Goal: Task Accomplishment & Management: Use online tool/utility

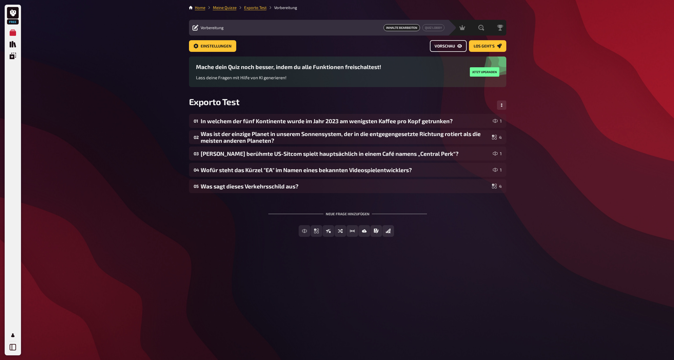
click at [451, 45] on span "Vorschau" at bounding box center [444, 46] width 20 height 4
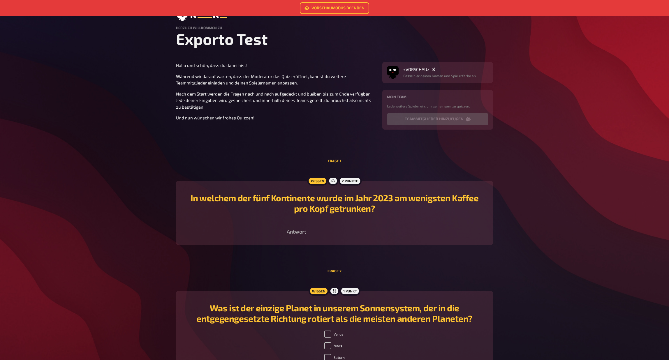
scroll to position [27, 0]
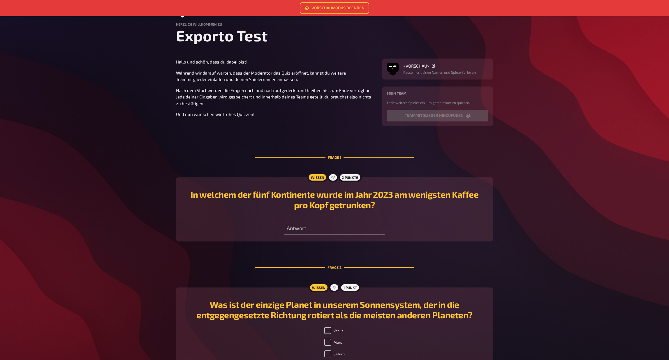
click at [424, 73] on p "Passe hier deinen Namen und Spielerfarbe an." at bounding box center [439, 72] width 73 height 5
click at [412, 68] on span "<VORSCHAU>" at bounding box center [416, 65] width 26 height 5
click at [423, 64] on span "<VORSCHAU>" at bounding box center [416, 65] width 26 height 5
click at [465, 73] on p "Passe hier deinen Namen und Spielerfarbe an." at bounding box center [439, 72] width 73 height 5
click at [392, 69] on img "button" at bounding box center [393, 68] width 12 height 12
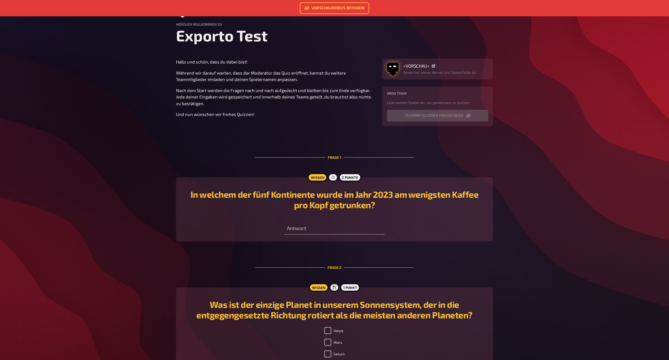
click at [389, 72] on img "button" at bounding box center [393, 68] width 12 height 12
click at [373, 87] on div at bounding box center [369, 85] width 10 height 10
click at [392, 68] on img "button" at bounding box center [393, 68] width 12 height 12
click at [407, 99] on div at bounding box center [404, 96] width 10 height 10
click at [411, 65] on span "<VORSCHAU>" at bounding box center [416, 65] width 26 height 5
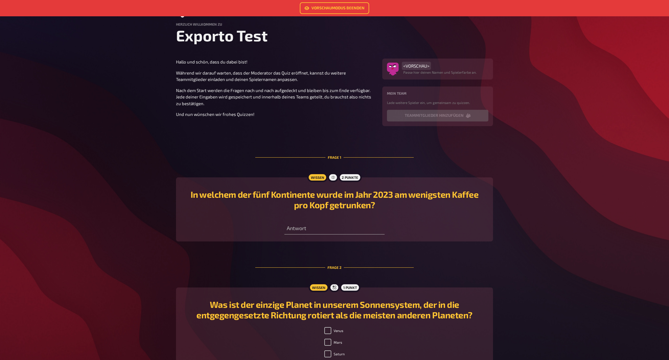
click at [424, 67] on span "<VORSCHAU>" at bounding box center [416, 65] width 26 height 5
click at [438, 66] on div "<VORSCHAU>" at bounding box center [439, 65] width 73 height 5
click at [435, 66] on icon at bounding box center [433, 65] width 3 height 3
click at [445, 85] on div "<VORSCHAU> Passe hier deinen Namen und Spielerfarbe an. Mein Team Lade weitere …" at bounding box center [437, 93] width 111 height 68
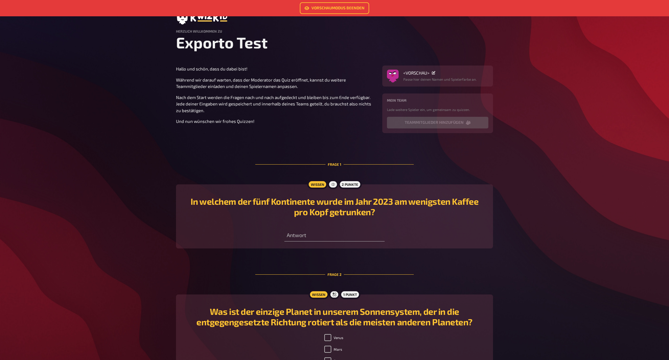
scroll to position [0, 0]
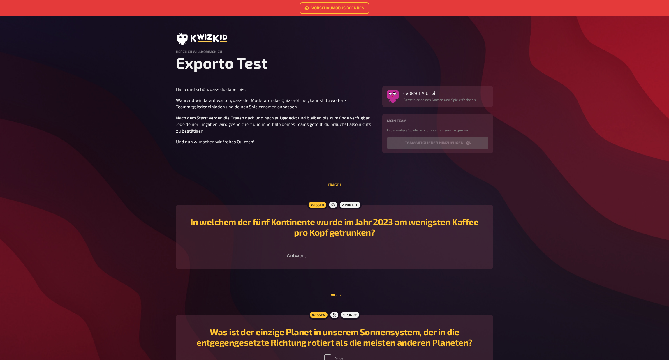
click at [212, 55] on h1 "Exporto Test" at bounding box center [334, 63] width 317 height 18
click at [337, 7] on link "Vorschaumodus beenden" at bounding box center [334, 8] width 69 height 12
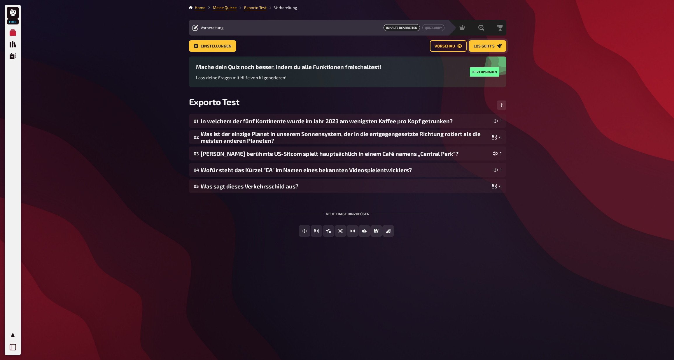
click at [495, 48] on link "Los geht's" at bounding box center [487, 46] width 37 height 12
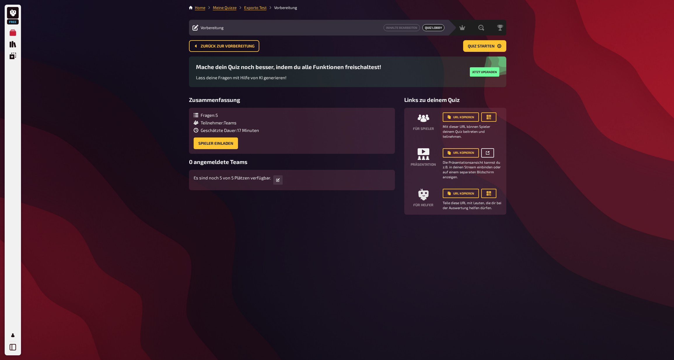
click at [489, 153] on link at bounding box center [487, 152] width 13 height 9
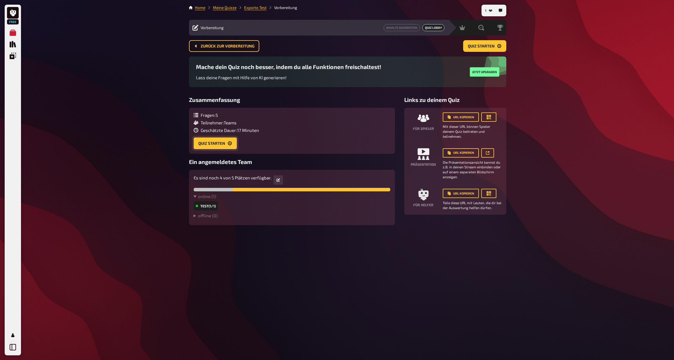
click at [217, 146] on button "Quiz starten" at bounding box center [215, 144] width 43 height 12
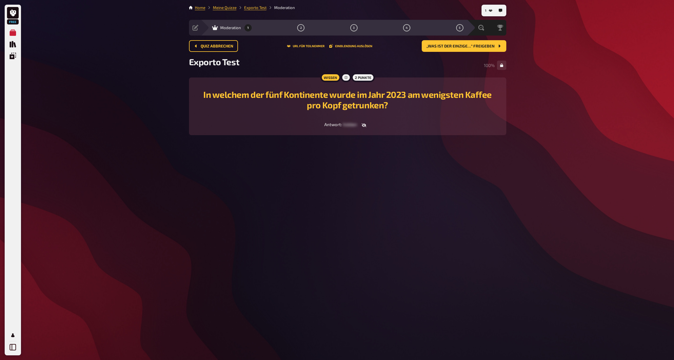
click at [357, 115] on div "In welchem der fünf Kontinente wurde im Jahr 2023 am wenigsten Kaffee pro Kopf …" at bounding box center [347, 101] width 303 height 33
click at [351, 122] on span "hidden" at bounding box center [350, 124] width 14 height 5
click at [478, 46] on span "„Was ist der einzige…“ freigeben" at bounding box center [460, 46] width 68 height 4
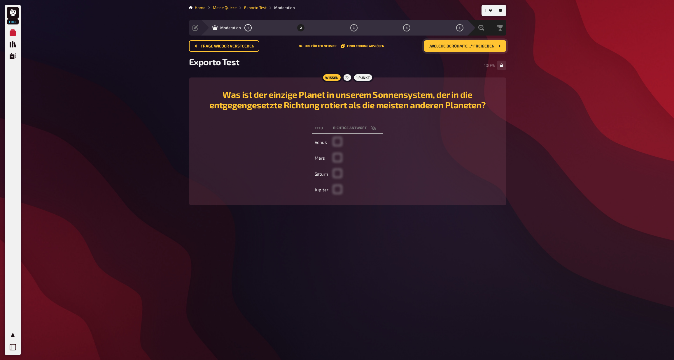
click at [335, 143] on span at bounding box center [337, 144] width 9 height 5
click at [452, 47] on span "„Welche berühmte…“ freigeben" at bounding box center [461, 46] width 66 height 4
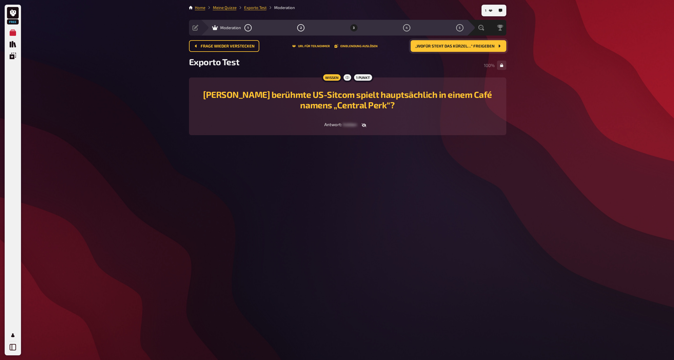
click at [452, 48] on button "„Wofür steht das Kürzel…“ freigeben" at bounding box center [458, 46] width 96 height 12
click at [465, 45] on span "„Was sagt dieses…“ freigeben" at bounding box center [463, 46] width 62 height 4
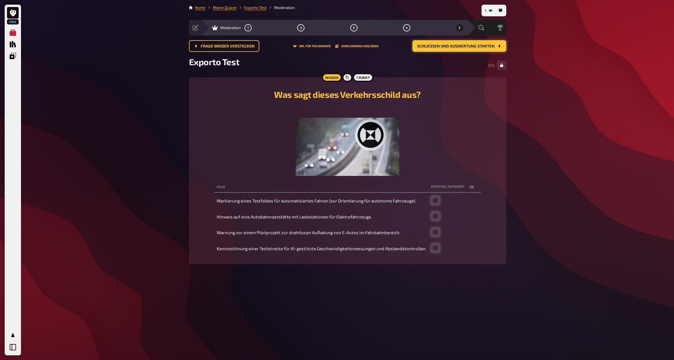
click at [431, 203] on span at bounding box center [435, 203] width 9 height 5
click at [456, 188] on th "Richtige Antwort" at bounding box center [454, 187] width 52 height 11
click at [438, 203] on span at bounding box center [435, 203] width 9 height 5
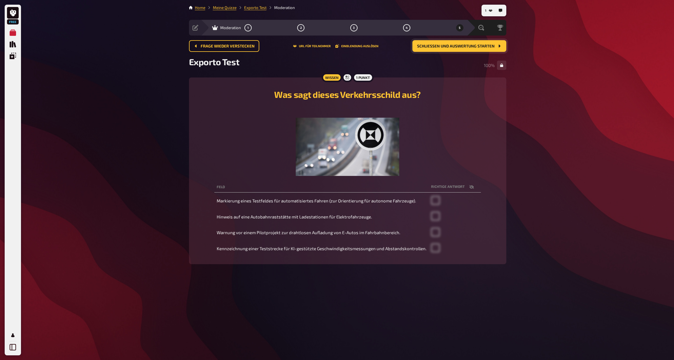
click at [463, 49] on button "Schließen und Auswertung starten" at bounding box center [459, 46] width 94 height 12
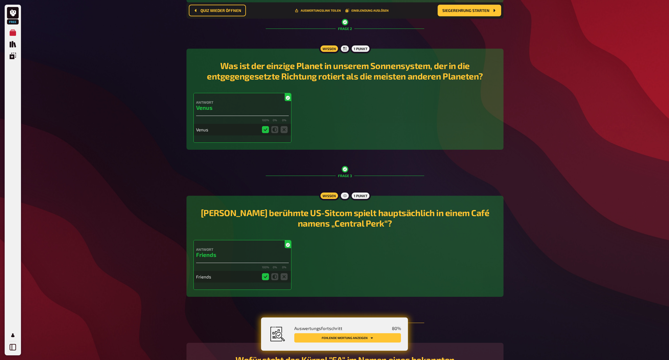
scroll to position [187, 0]
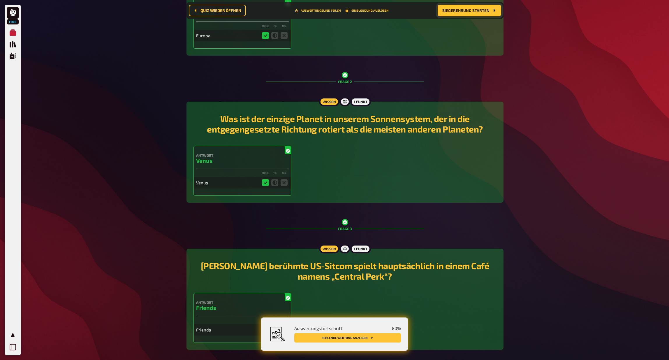
click at [458, 13] on button "Siegerehrung starten" at bounding box center [470, 11] width 64 height 12
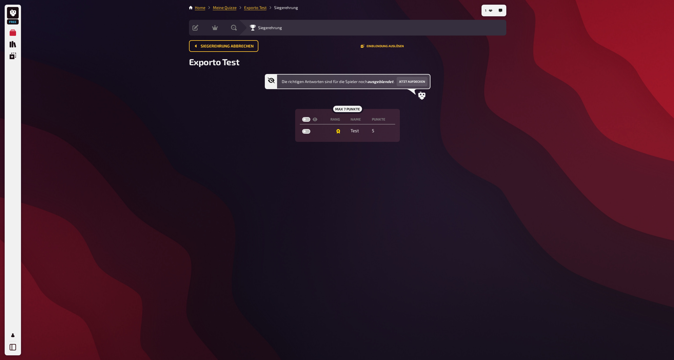
click at [257, 13] on main "Home Meine Quizze Exporto Test Siegerehrung Vorbereitung Inhalte Bearbeiten Qui…" at bounding box center [347, 73] width 317 height 137
click at [257, 10] on li "Exporto Test" at bounding box center [251, 8] width 30 height 6
click at [257, 7] on link "Exporto Test" at bounding box center [255, 7] width 22 height 5
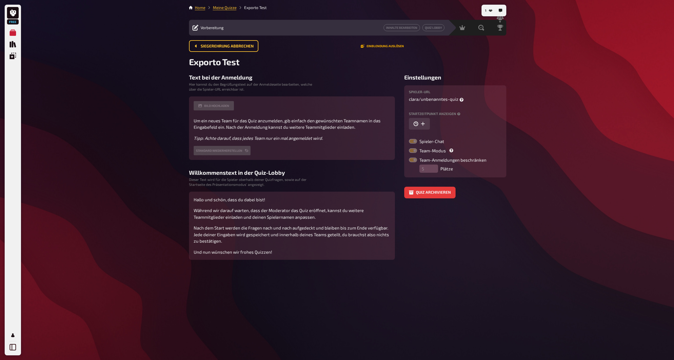
click at [372, 45] on button "Einblendung auslösen" at bounding box center [382, 45] width 43 height 3
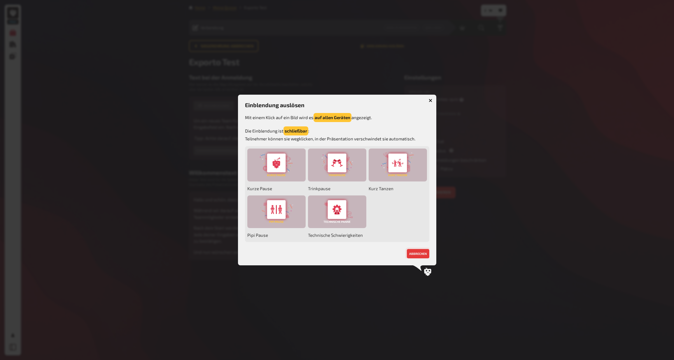
click at [422, 253] on button "abbrechen" at bounding box center [418, 253] width 22 height 9
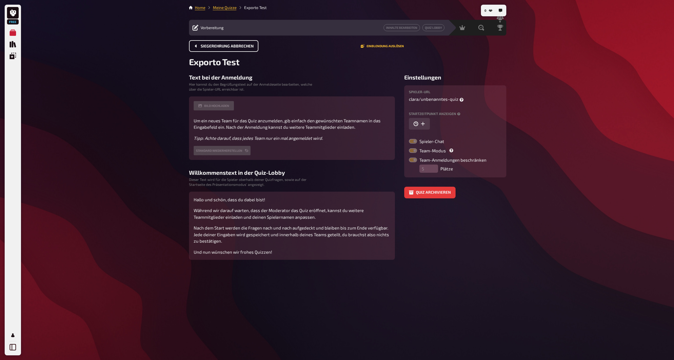
click at [229, 45] on span "Siegerehrung abbrechen" at bounding box center [227, 46] width 53 height 4
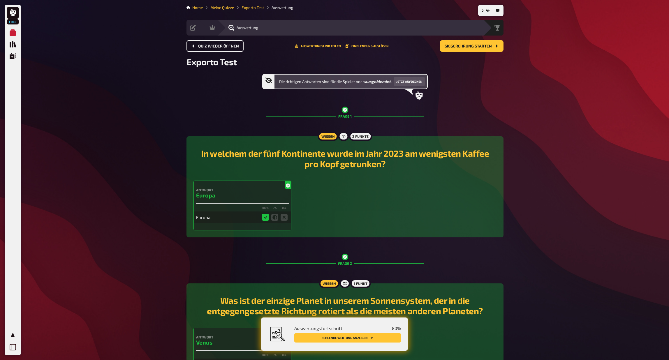
click at [229, 45] on span "Quiz wieder öffnen" at bounding box center [218, 46] width 41 height 4
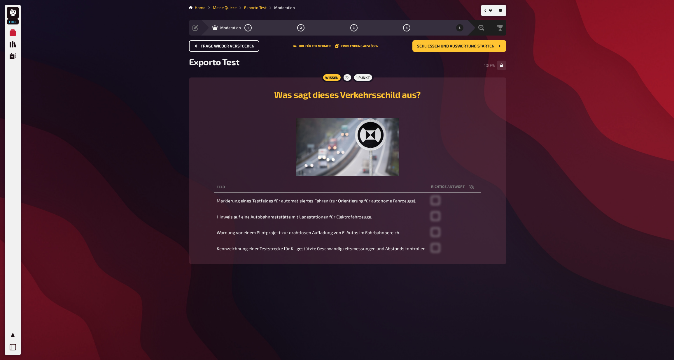
click at [208, 46] on span "Frage wieder verstecken" at bounding box center [228, 46] width 54 height 4
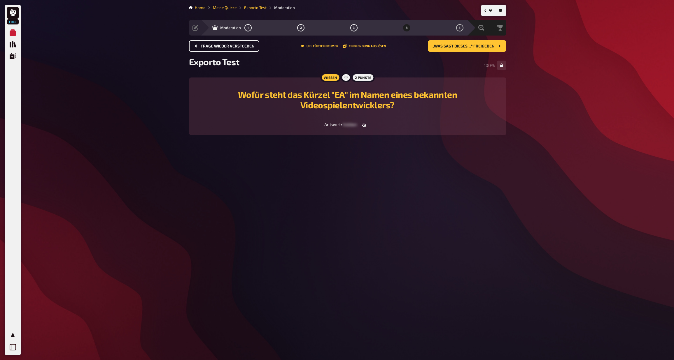
click at [223, 44] on span "Frage wieder verstecken" at bounding box center [228, 46] width 54 height 4
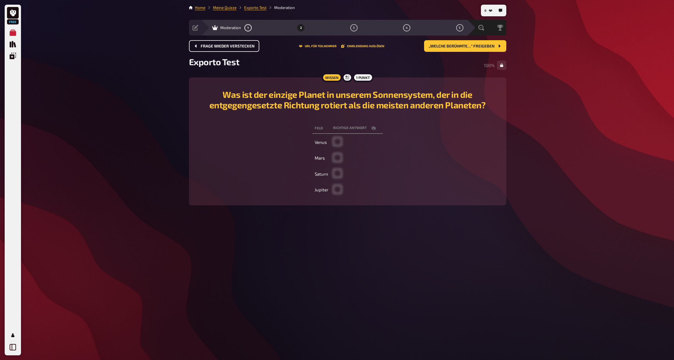
click at [223, 44] on span "Frage wieder verstecken" at bounding box center [228, 46] width 54 height 4
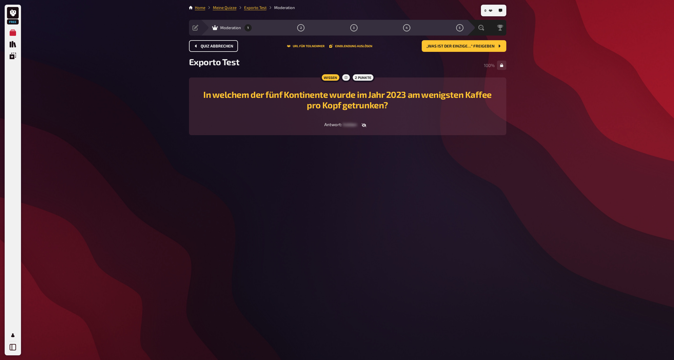
click at [223, 44] on span "Quiz abbrechen" at bounding box center [217, 46] width 33 height 4
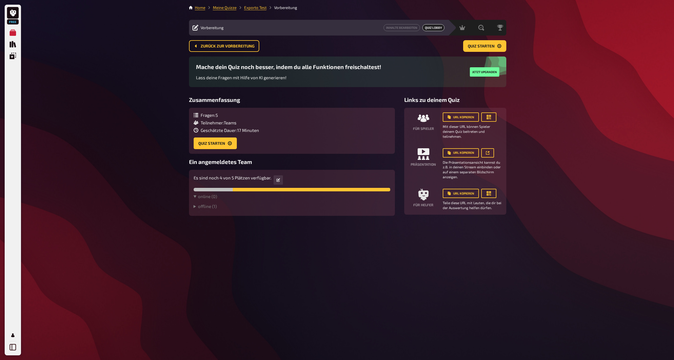
click at [223, 44] on span "Zurück zur Vorbereitung" at bounding box center [228, 46] width 54 height 4
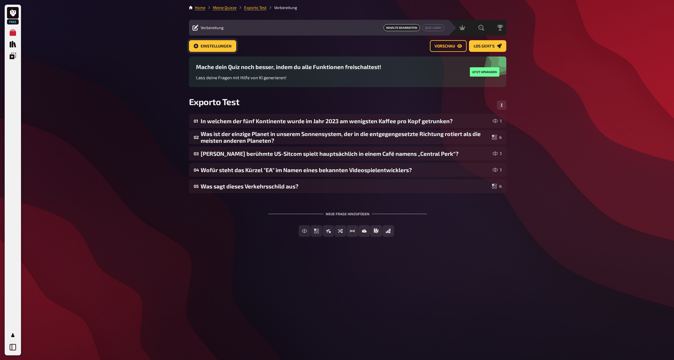
click at [219, 45] on span "Einstellungen" at bounding box center [216, 46] width 31 height 4
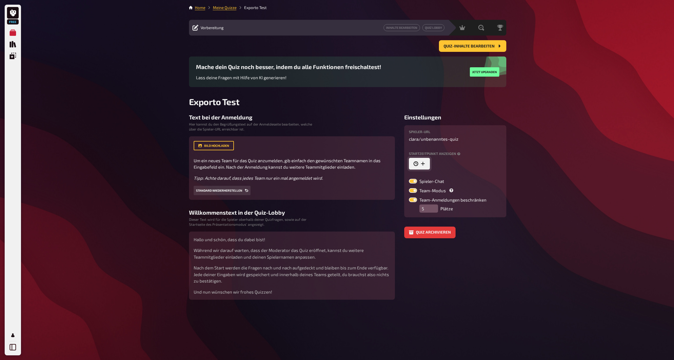
click at [425, 163] on icon "button" at bounding box center [422, 163] width 5 height 5
drag, startPoint x: 468, startPoint y: 164, endPoint x: 441, endPoint y: 157, distance: 27.1
click at [478, 163] on icon "button" at bounding box center [479, 163] width 3 height 3
click at [463, 53] on div "Quiz-Inhalte bearbeiten" at bounding box center [347, 48] width 317 height 16
click at [460, 49] on button "Quiz-Inhalte bearbeiten" at bounding box center [472, 46] width 67 height 12
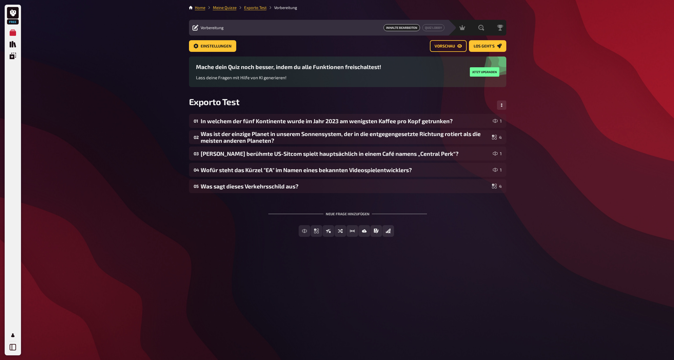
click at [401, 28] on span "Inhalte Bearbeiten" at bounding box center [401, 27] width 36 height 7
click at [199, 49] on link "Einstellungen" at bounding box center [212, 46] width 47 height 12
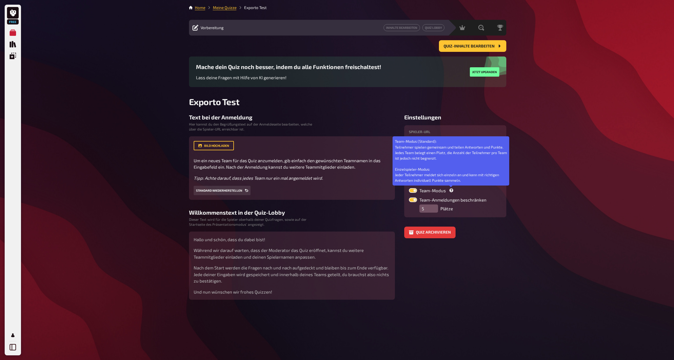
click at [450, 190] on icon at bounding box center [451, 191] width 4 height 4
click at [409, 188] on input "Team-Modus Team-Modus (Standard): Teilnehmer spielen gemeinsam und teilen Antwo…" at bounding box center [408, 188] width 0 height 0
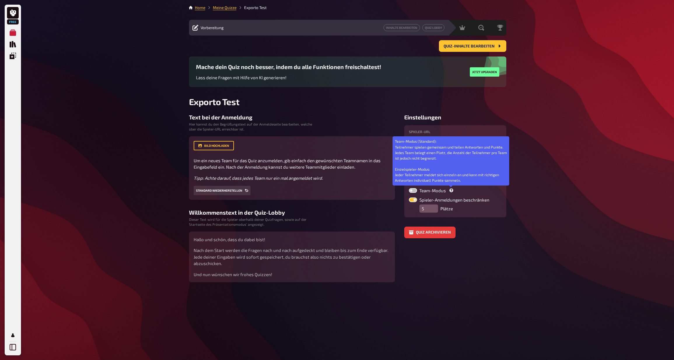
click at [451, 192] on icon at bounding box center [451, 191] width 4 height 4
click at [409, 188] on input "Team-Modus Team-Modus (Standard): Teilnehmer spielen gemeinsam und teilen Antwo…" at bounding box center [408, 188] width 0 height 0
checkbox input "true"
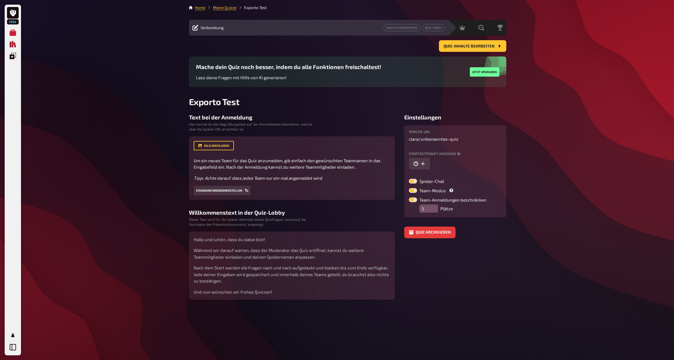
click at [14, 43] on icon "Quiz Sammlung" at bounding box center [13, 44] width 6 height 6
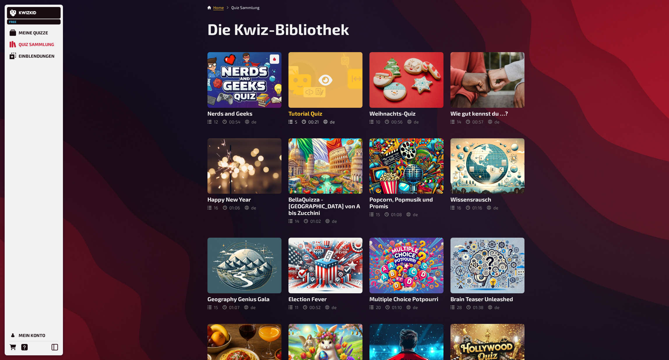
click at [334, 91] on div at bounding box center [326, 80] width 74 height 56
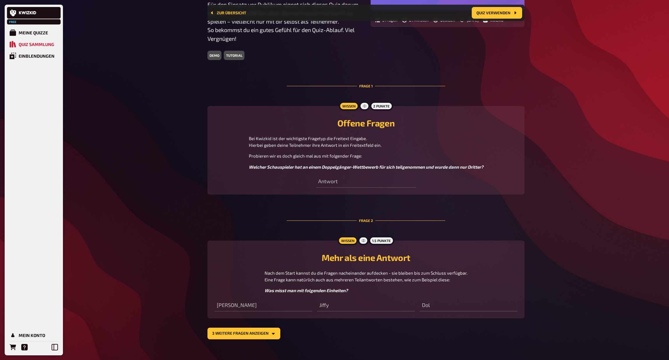
scroll to position [148, 0]
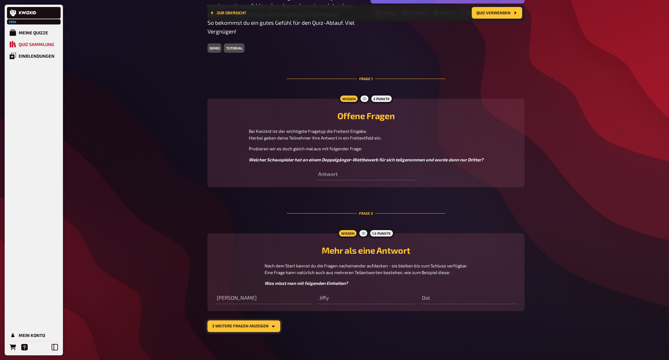
click at [273, 328] on icon "3 weitere Fragen anzeigen" at bounding box center [273, 326] width 5 height 5
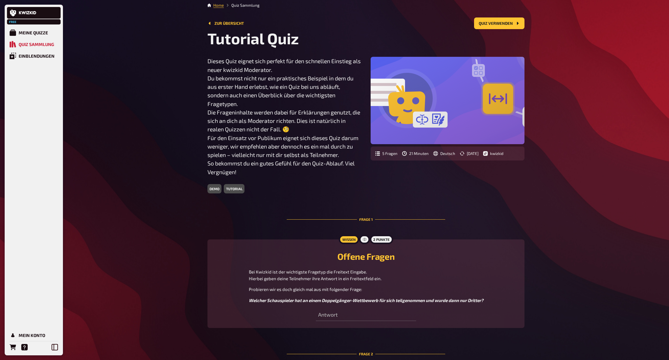
scroll to position [0, 0]
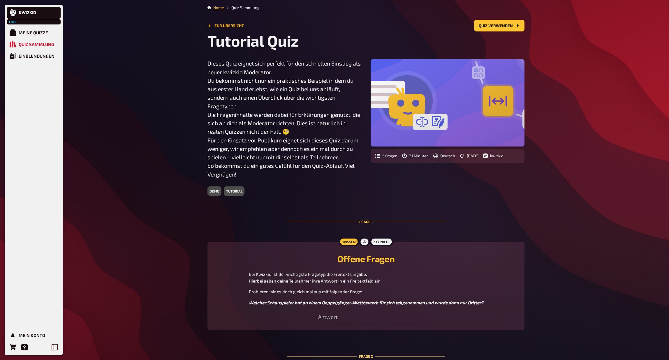
click at [226, 25] on link "Zur Übersicht" at bounding box center [226, 25] width 36 height 5
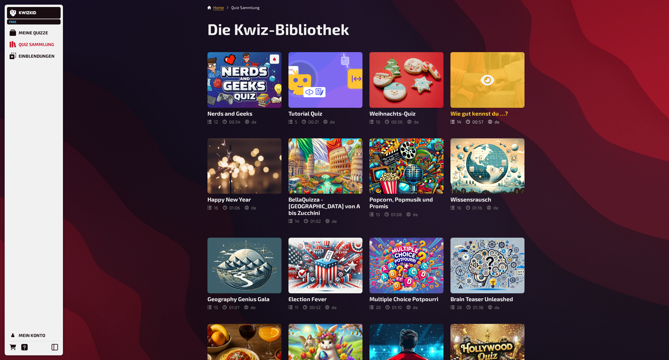
click at [481, 99] on div at bounding box center [488, 80] width 74 height 56
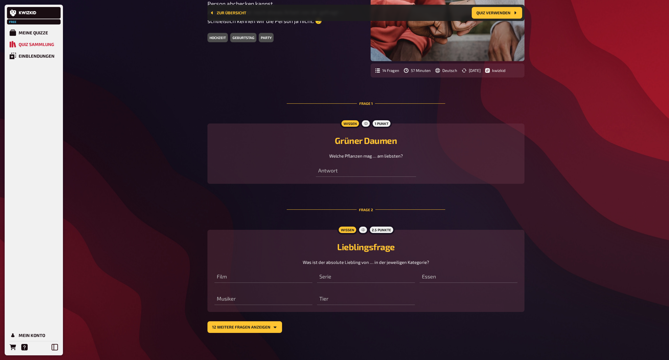
scroll to position [91, 0]
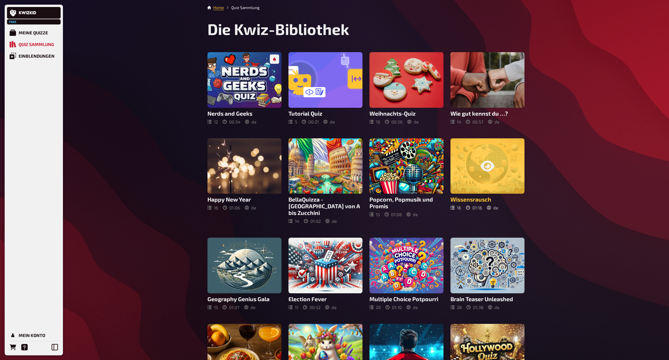
click at [482, 154] on div at bounding box center [488, 166] width 74 height 56
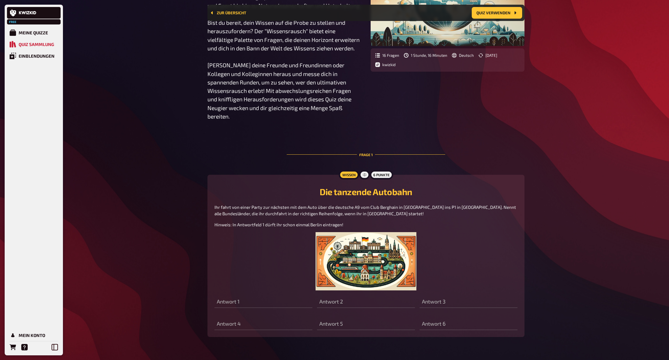
scroll to position [268, 0]
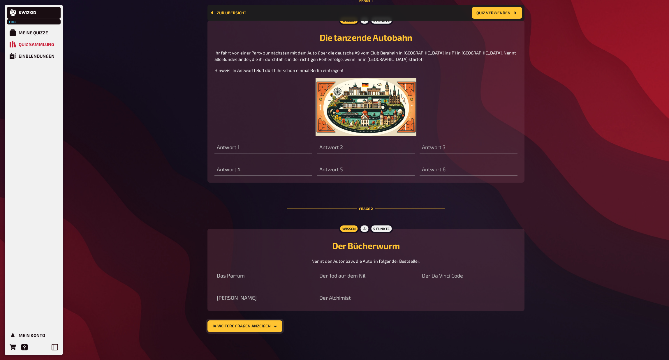
click at [269, 328] on button "14 weitere Fragen anzeigen" at bounding box center [245, 327] width 75 height 12
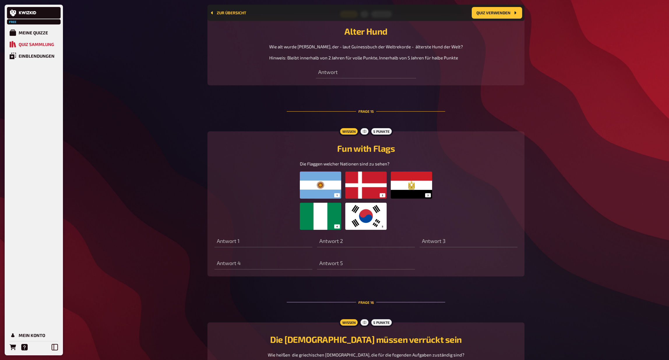
scroll to position [2370, 0]
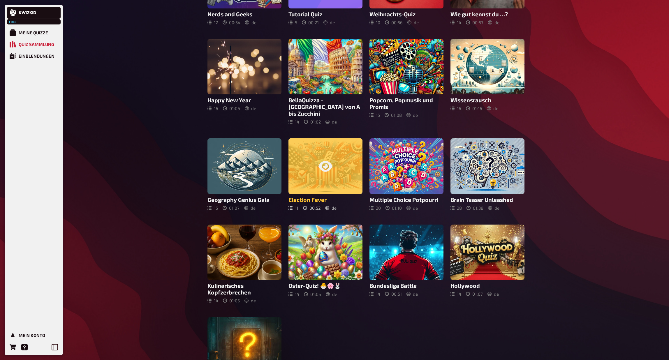
scroll to position [132, 0]
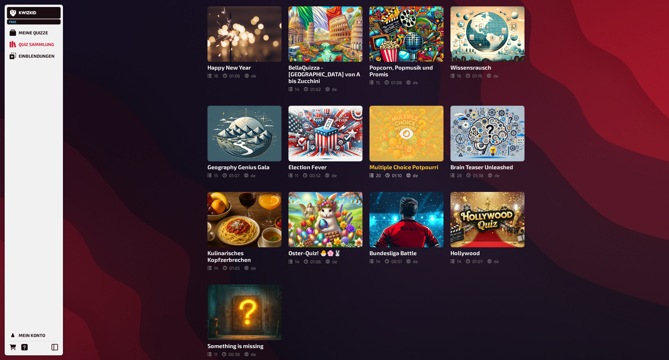
click at [419, 130] on div at bounding box center [407, 134] width 74 height 56
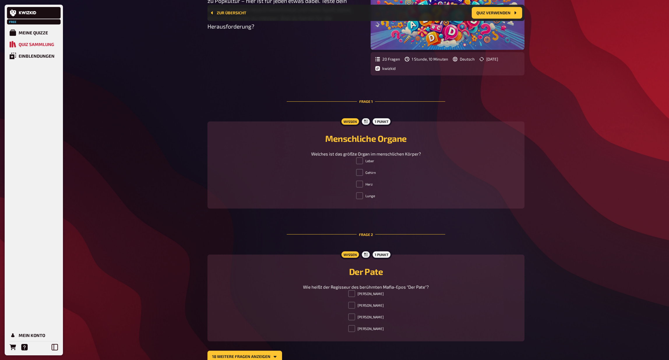
scroll to position [132, 0]
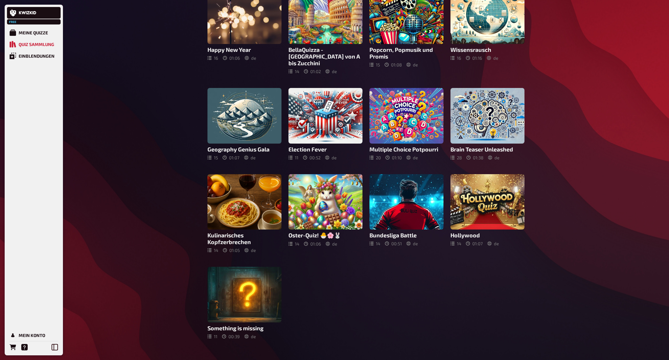
scroll to position [150, 0]
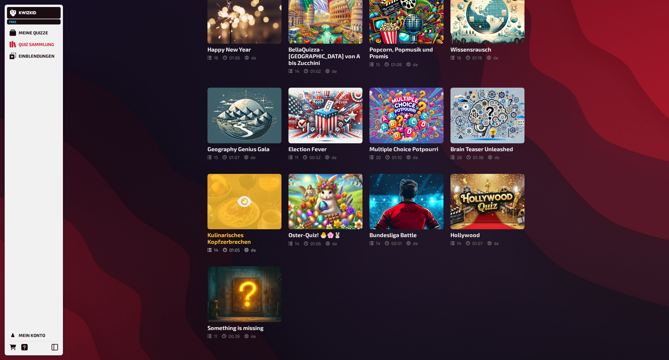
click at [275, 199] on div at bounding box center [245, 202] width 74 height 56
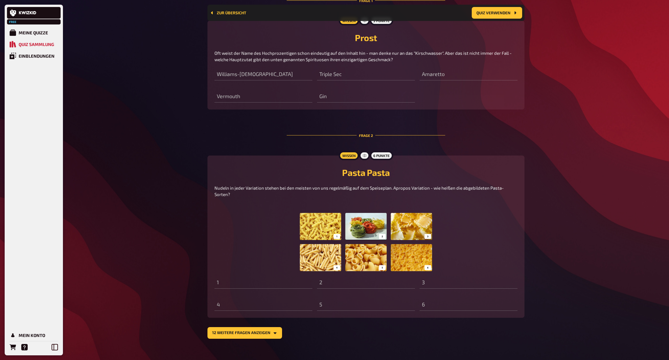
scroll to position [269, 0]
click at [247, 328] on button "12 weitere Fragen anzeigen" at bounding box center [245, 333] width 75 height 12
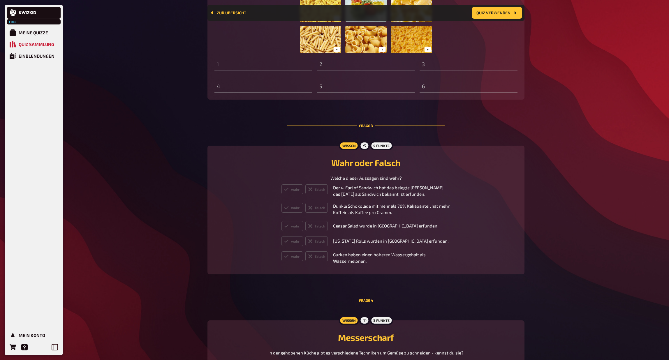
scroll to position [420, 0]
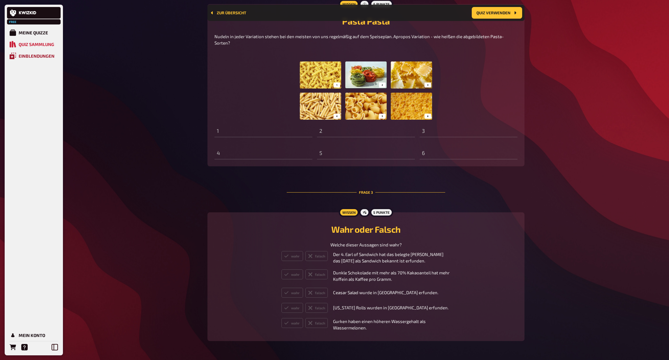
click at [32, 55] on div "Einblendungen" at bounding box center [37, 55] width 36 height 5
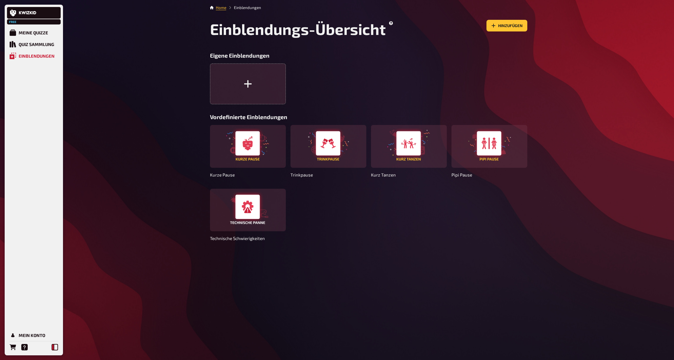
click at [56, 349] on icon at bounding box center [55, 347] width 6 height 6
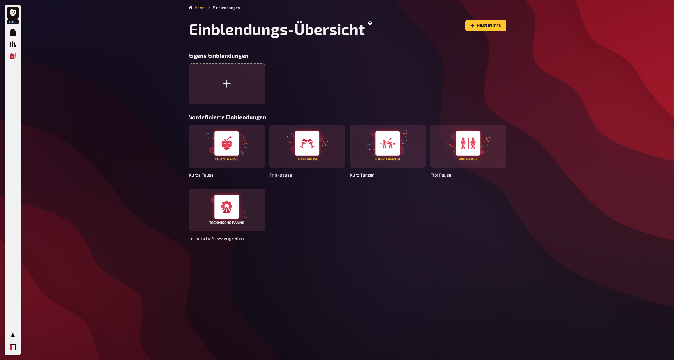
click at [17, 349] on button at bounding box center [13, 348] width 12 height 12
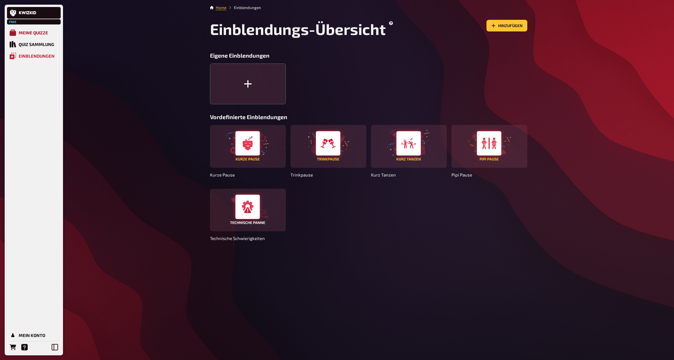
click at [32, 34] on div "Meine Quizze" at bounding box center [33, 32] width 29 height 5
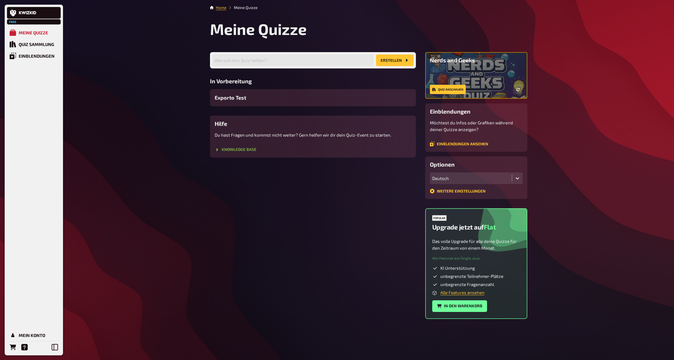
click at [233, 149] on link "Knowledge Base" at bounding box center [236, 149] width 42 height 5
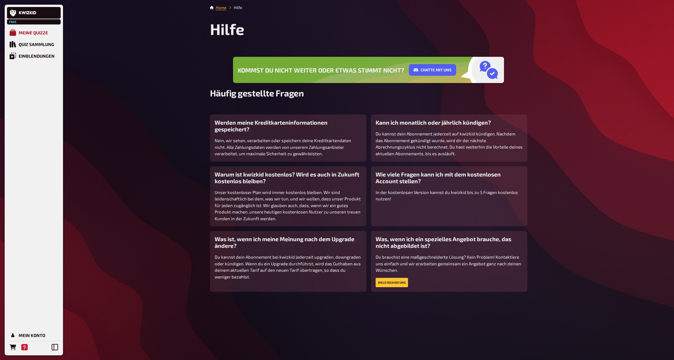
click at [34, 34] on div "Meine Quizze" at bounding box center [33, 32] width 29 height 5
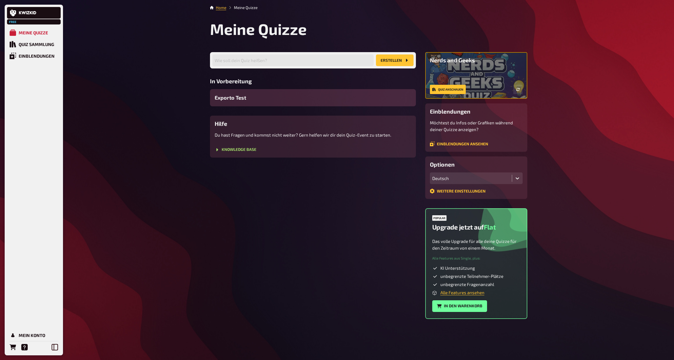
click at [272, 95] on div "Exporto Test" at bounding box center [313, 97] width 206 height 17
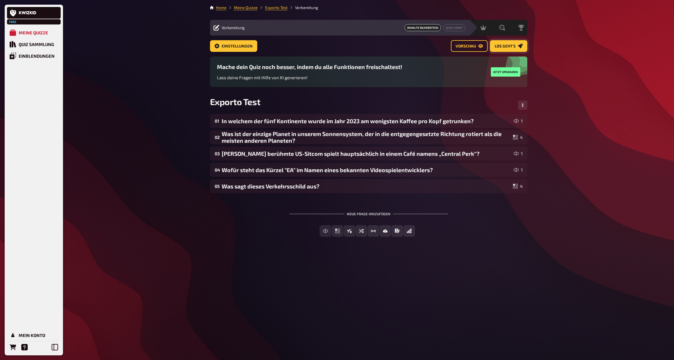
click at [520, 47] on icon "Los geht's" at bounding box center [519, 46] width 5 height 5
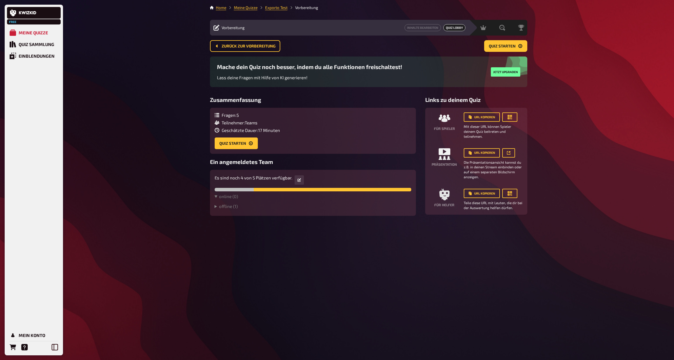
click at [518, 37] on main "Home Meine Quizze Exporto Test Vorbereitung Vorbereitung Inhalte Bearbeiten Qui…" at bounding box center [368, 110] width 317 height 211
click at [513, 44] on span "Quiz starten" at bounding box center [502, 46] width 27 height 4
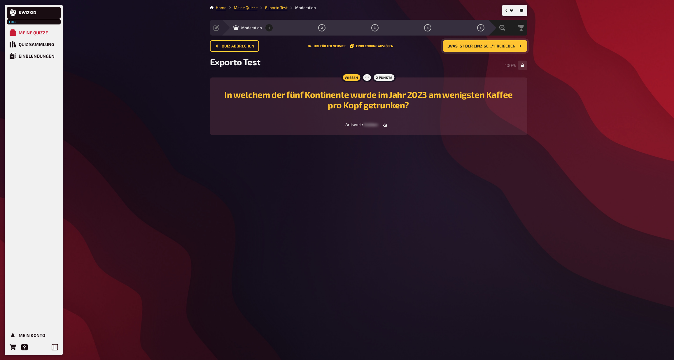
click at [492, 46] on span "„Was ist der einzige…“ freigeben" at bounding box center [481, 46] width 68 height 4
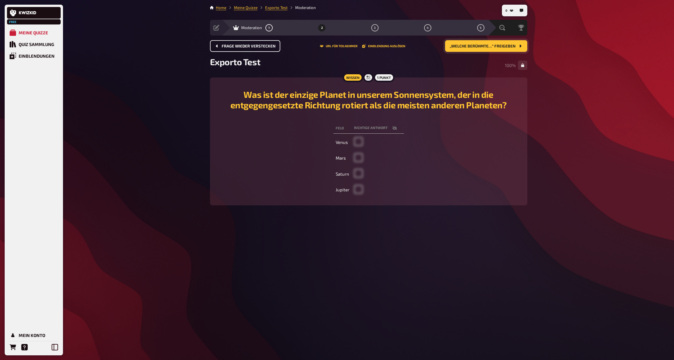
click at [258, 46] on span "Frage wieder verstecken" at bounding box center [249, 46] width 54 height 4
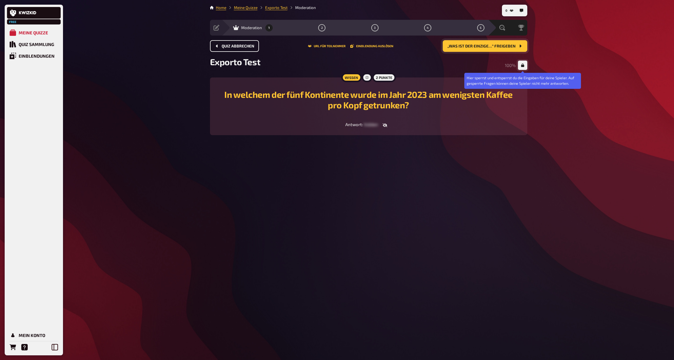
click at [523, 67] on button "button" at bounding box center [522, 65] width 9 height 9
click at [525, 67] on button "button" at bounding box center [522, 65] width 9 height 9
click at [524, 66] on icon "button" at bounding box center [522, 65] width 3 height 3
click at [362, 120] on div "In welchem der fünf Kontinente wurde im Jahr 2023 am wenigsten Kaffee pro Kopf …" at bounding box center [368, 106] width 303 height 43
click at [364, 124] on span "hidden" at bounding box center [371, 124] width 14 height 5
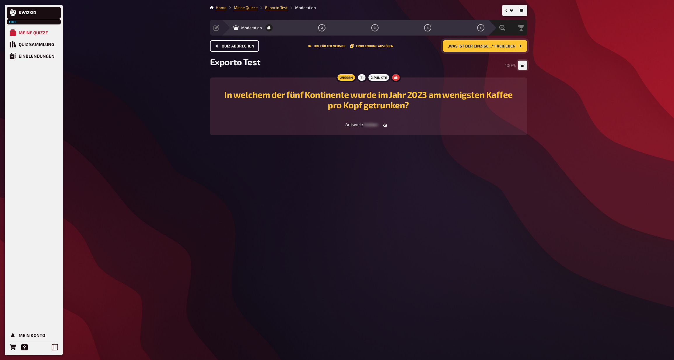
click at [384, 123] on icon "button" at bounding box center [384, 125] width 5 height 5
click at [385, 125] on icon "button" at bounding box center [384, 125] width 5 height 5
click at [235, 48] on span "Quiz abbrechen" at bounding box center [238, 46] width 33 height 4
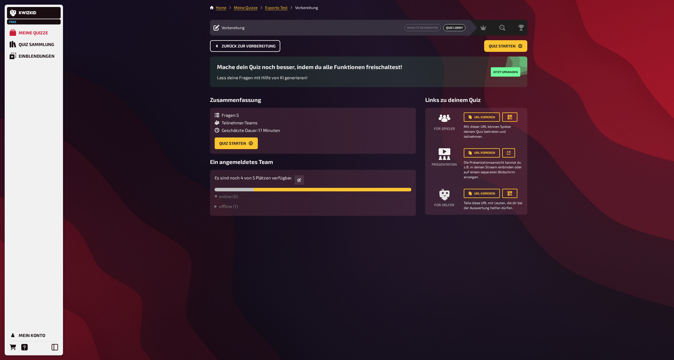
click at [235, 47] on span "Zurück zur Vorbereitung" at bounding box center [249, 46] width 54 height 4
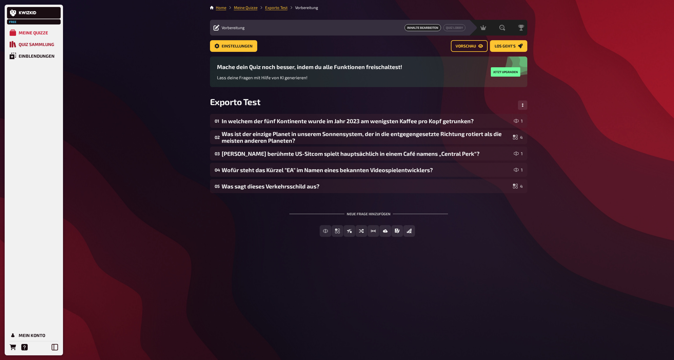
click at [17, 47] on link "Quiz Sammlung" at bounding box center [34, 44] width 54 height 12
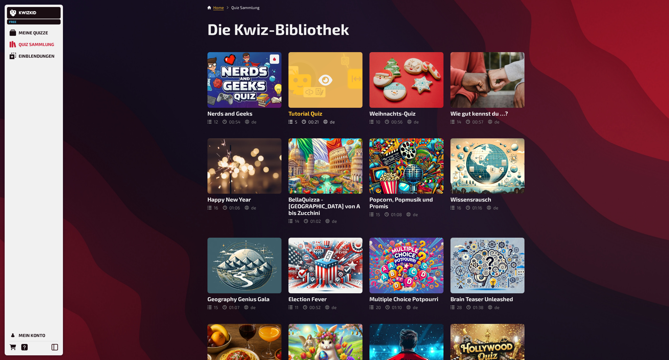
click at [330, 82] on icon at bounding box center [326, 80] width 14 height 11
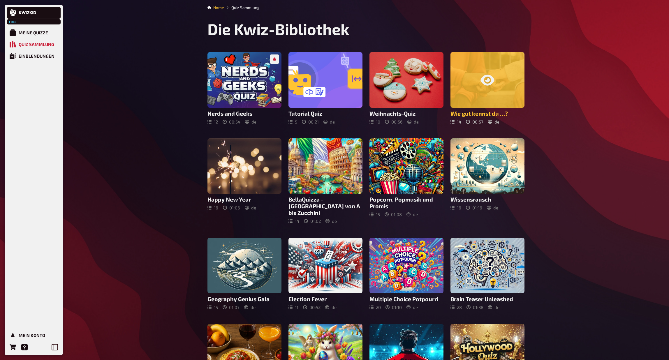
click at [494, 83] on icon at bounding box center [488, 80] width 14 height 14
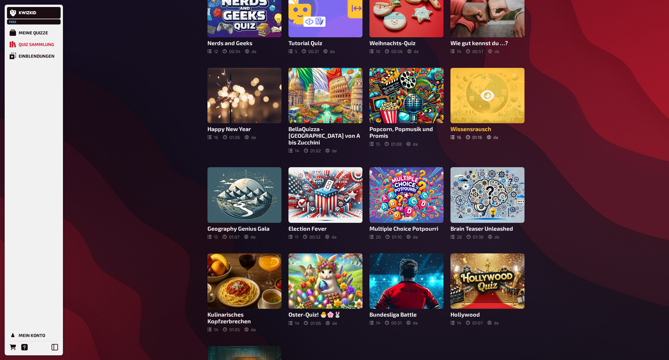
scroll to position [116, 0]
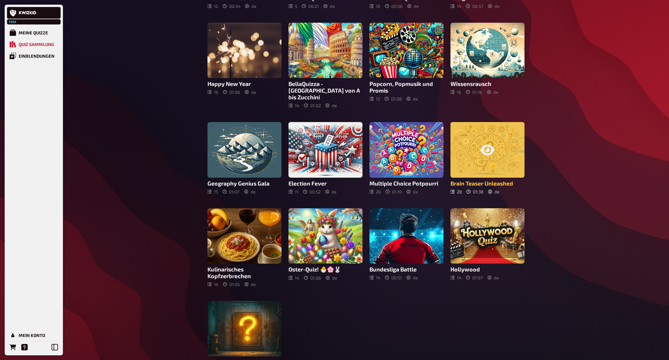
click at [482, 143] on icon at bounding box center [488, 150] width 14 height 14
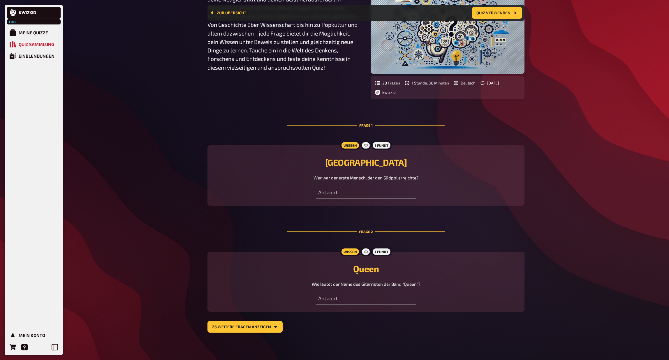
scroll to position [78, 0]
click at [241, 326] on button "26 weitere Fragen anzeigen" at bounding box center [245, 327] width 75 height 12
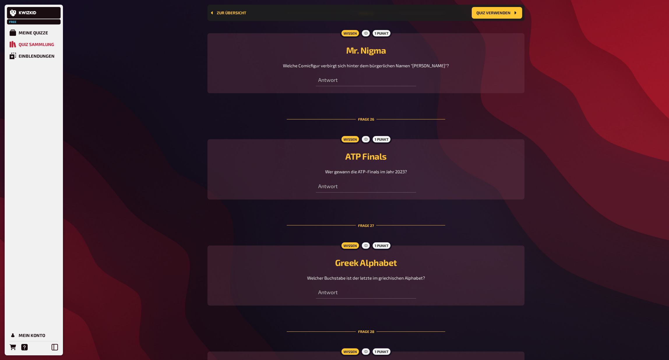
scroll to position [2829, 0]
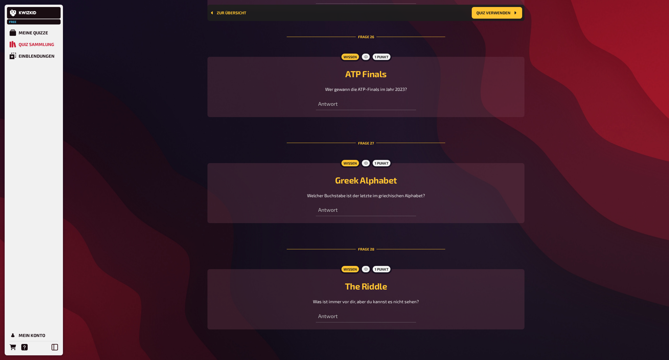
click at [227, 9] on div "Zur Übersicht Quiz verwenden" at bounding box center [366, 13] width 312 height 12
click at [226, 12] on link "Zur Übersicht" at bounding box center [228, 12] width 36 height 5
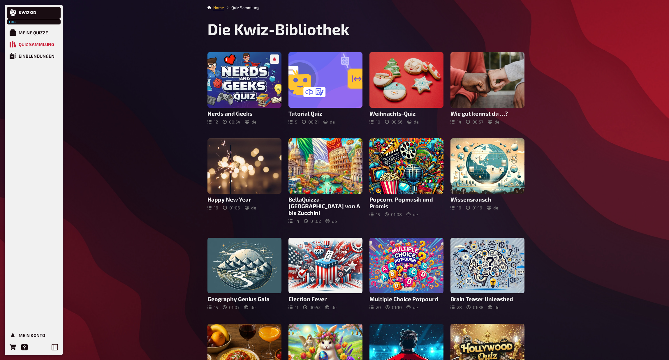
scroll to position [51, 0]
